Goal: Task Accomplishment & Management: Use online tool/utility

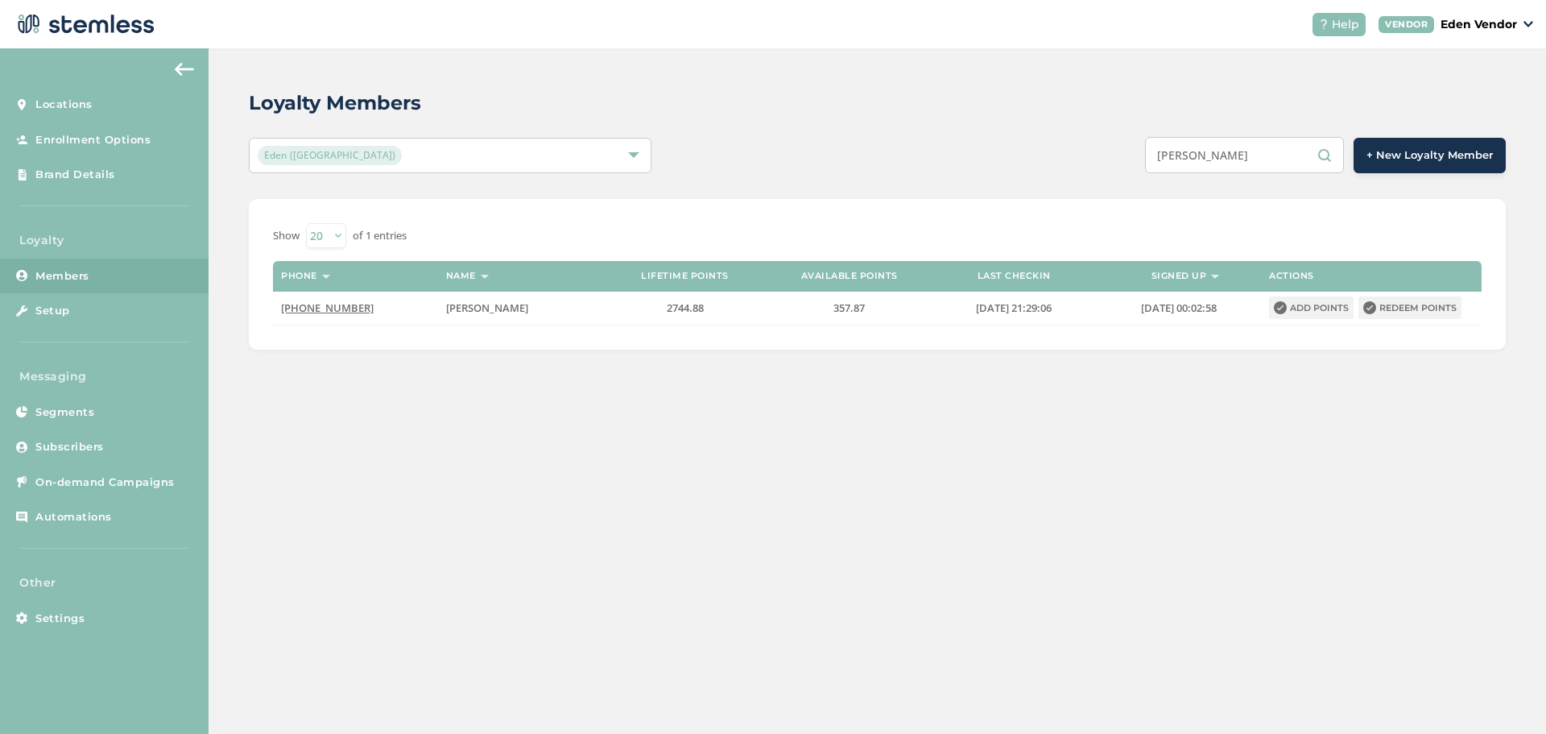
click at [1235, 163] on input "[PERSON_NAME]" at bounding box center [1244, 155] width 199 height 36
paste input "[PERSON_NAME] [PERSON_NAME]"
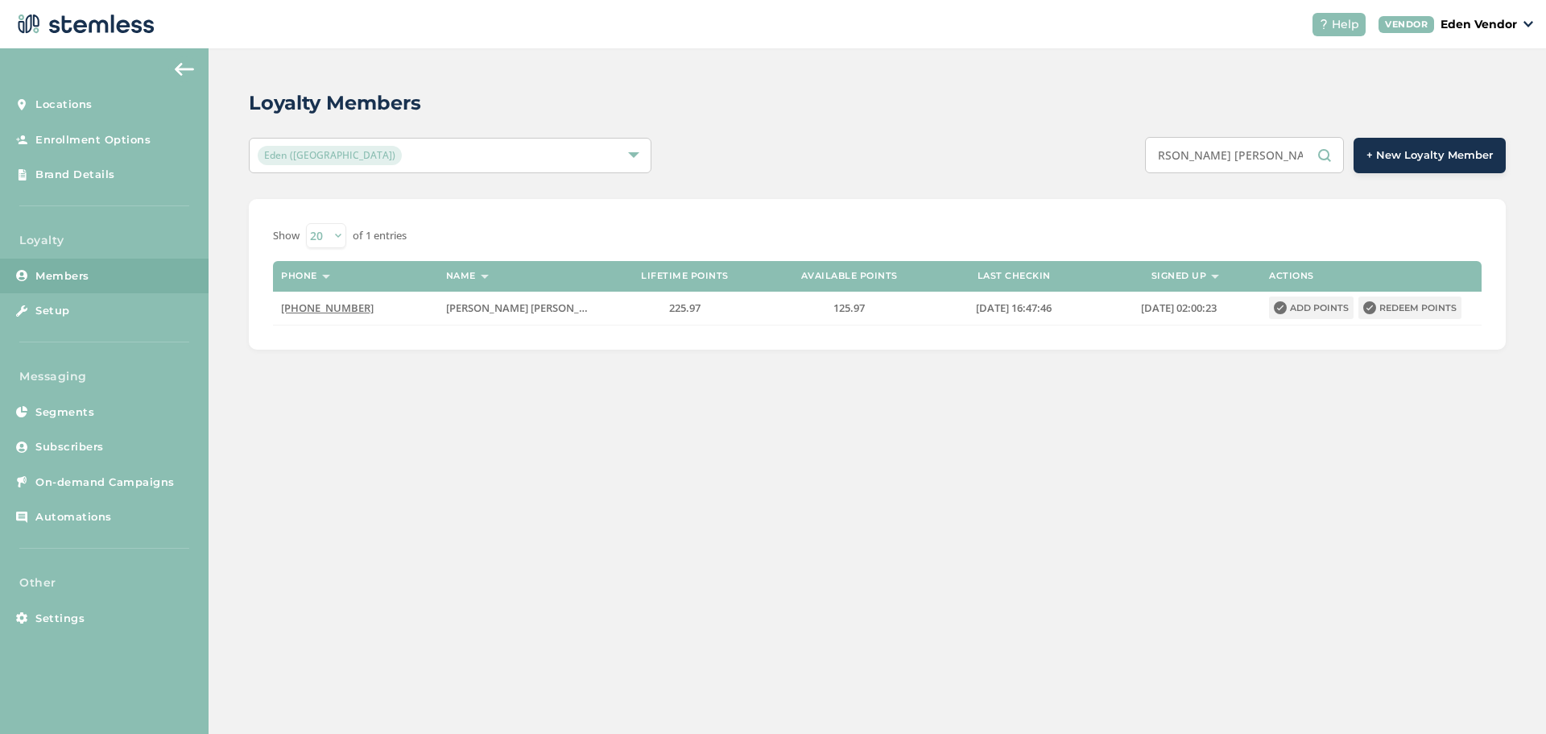
type input "[PERSON_NAME] [PERSON_NAME]"
click at [1296, 151] on input "[PERSON_NAME] [PERSON_NAME]" at bounding box center [1244, 155] width 199 height 36
click at [1291, 151] on input "[PERSON_NAME] [PERSON_NAME]" at bounding box center [1244, 155] width 199 height 36
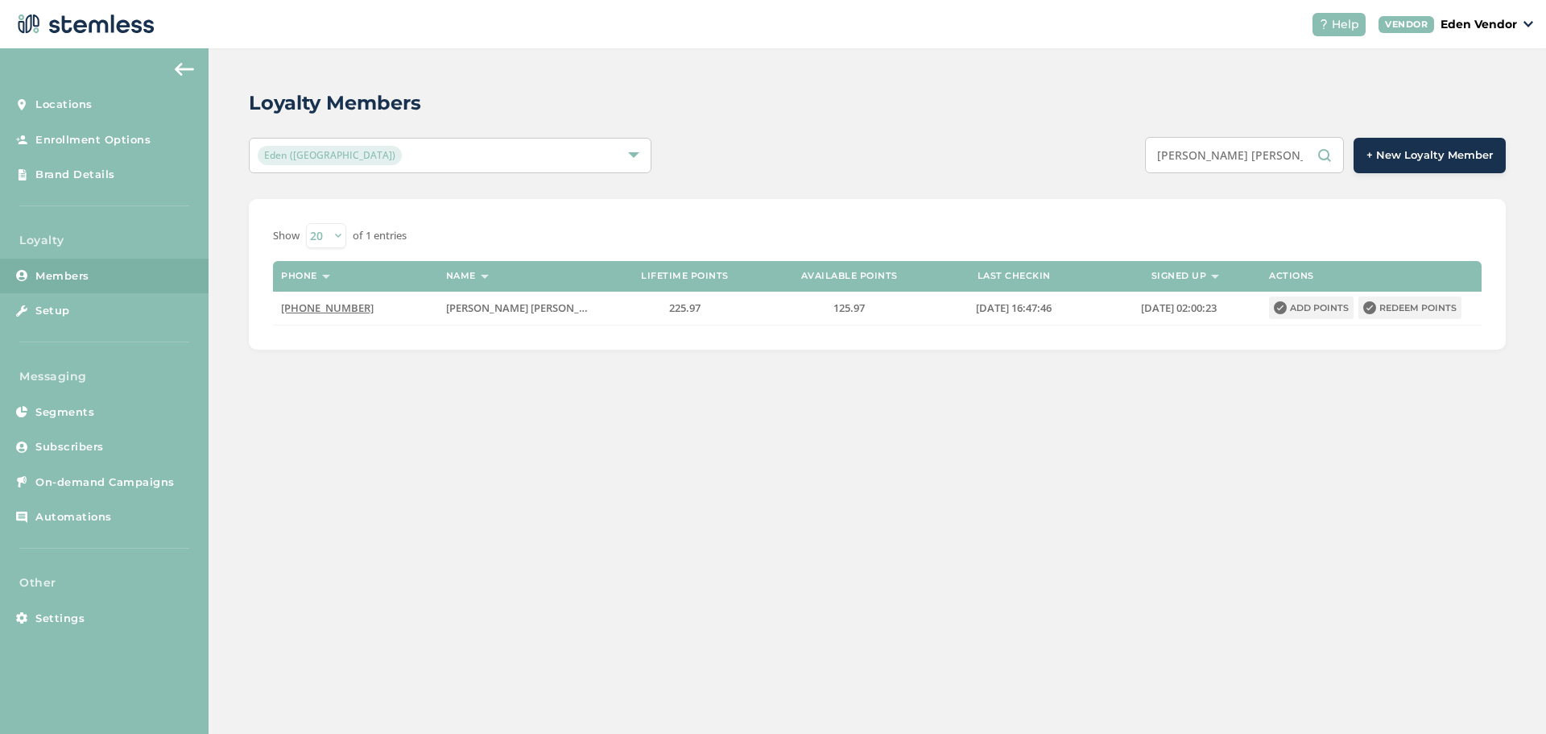
click at [1291, 155] on input "[PERSON_NAME] [PERSON_NAME]" at bounding box center [1244, 155] width 199 height 36
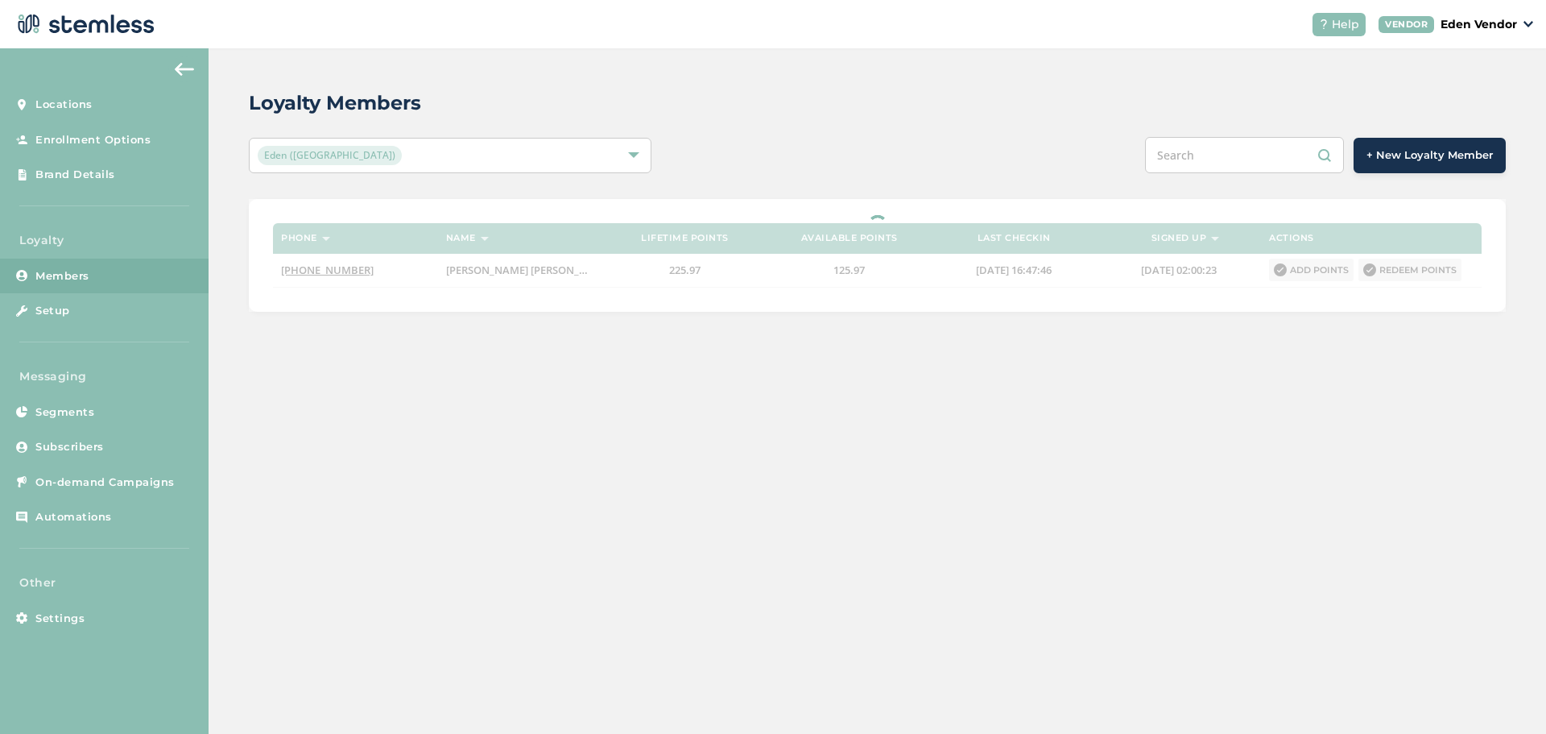
paste input "[PERSON_NAME]"
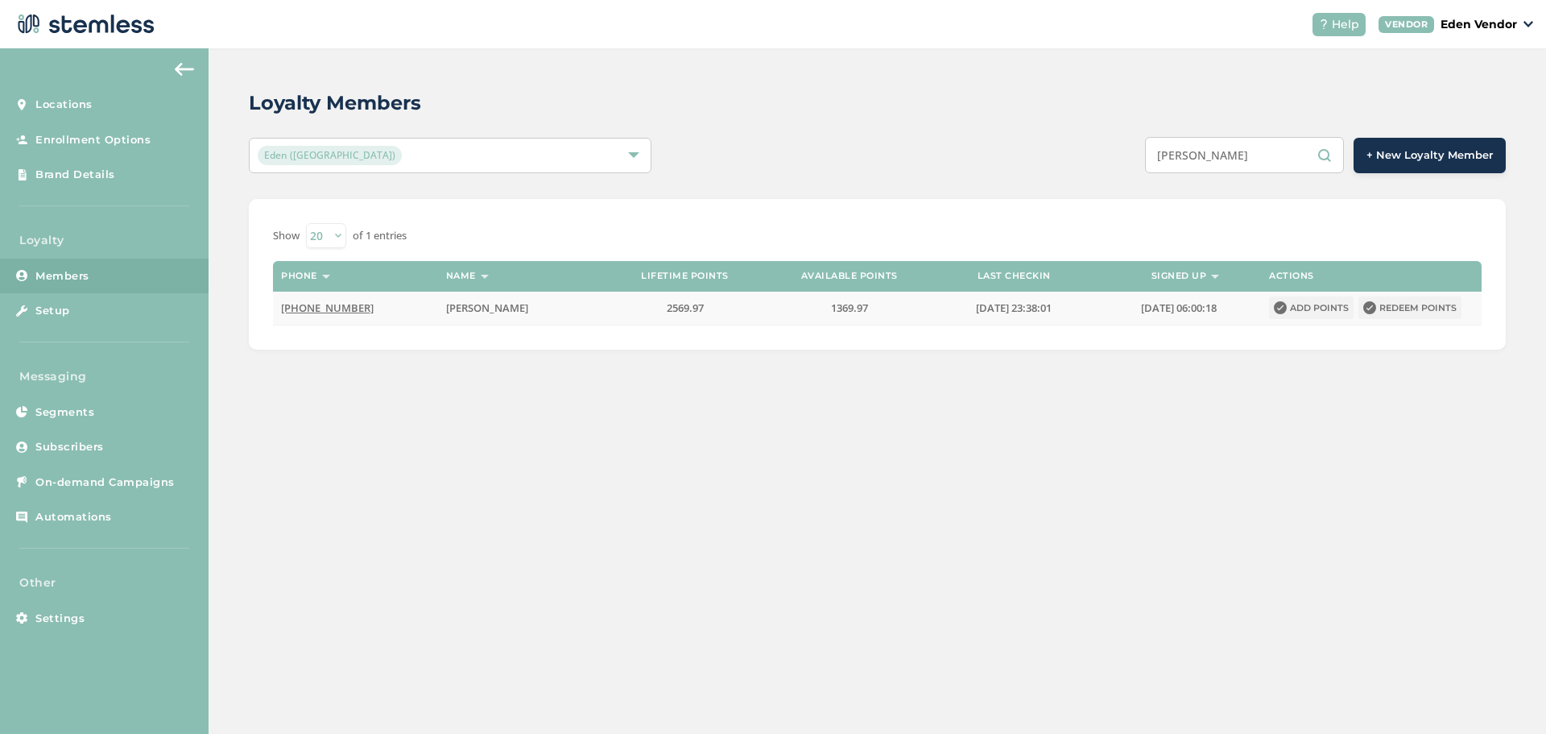
type input "[PERSON_NAME]"
click at [1434, 308] on button "Redeem points" at bounding box center [1410, 307] width 103 height 23
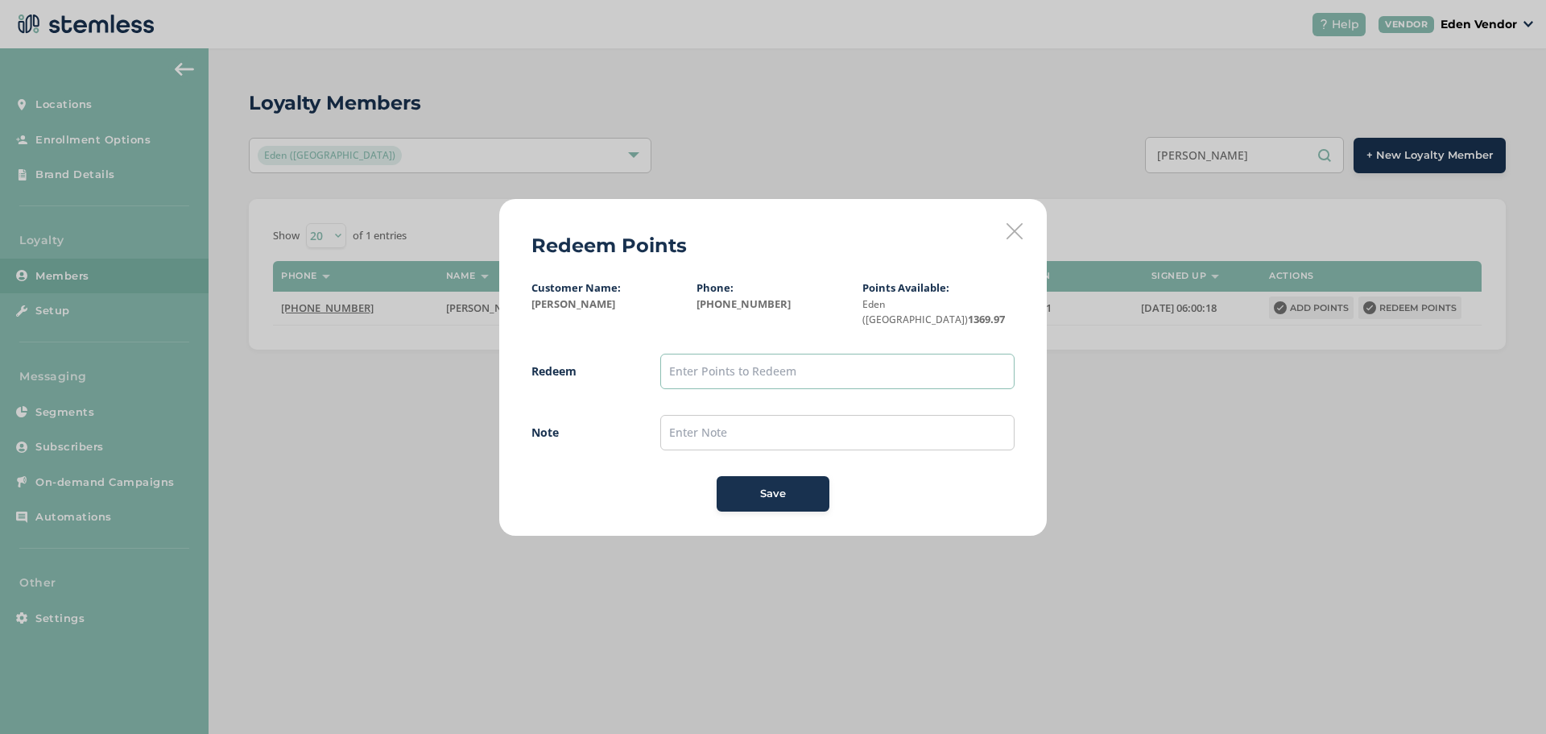
click at [705, 354] on input "text" at bounding box center [837, 371] width 354 height 35
type input "1300"
click at [674, 423] on input "text" at bounding box center [837, 432] width 354 height 35
type input "[DATE]"
click at [779, 486] on span "Save" at bounding box center [773, 494] width 26 height 16
